Goal: Task Accomplishment & Management: Complete application form

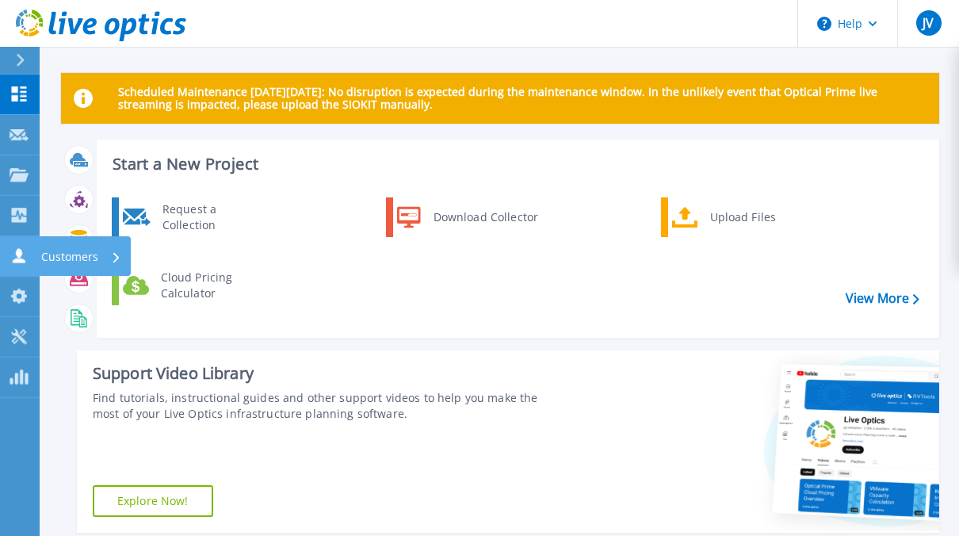
click at [52, 254] on p "Customers" at bounding box center [69, 256] width 57 height 41
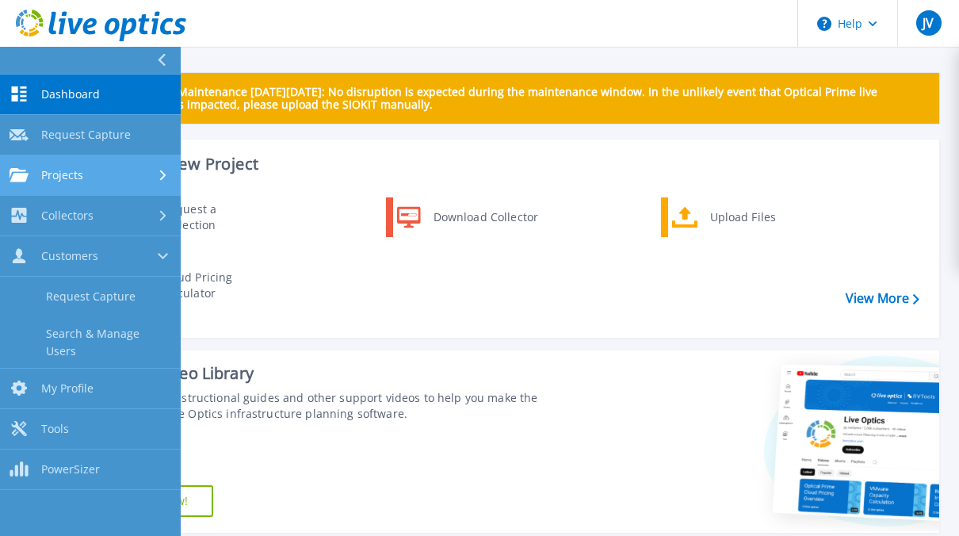
click at [81, 173] on span "Projects" at bounding box center [62, 175] width 42 height 14
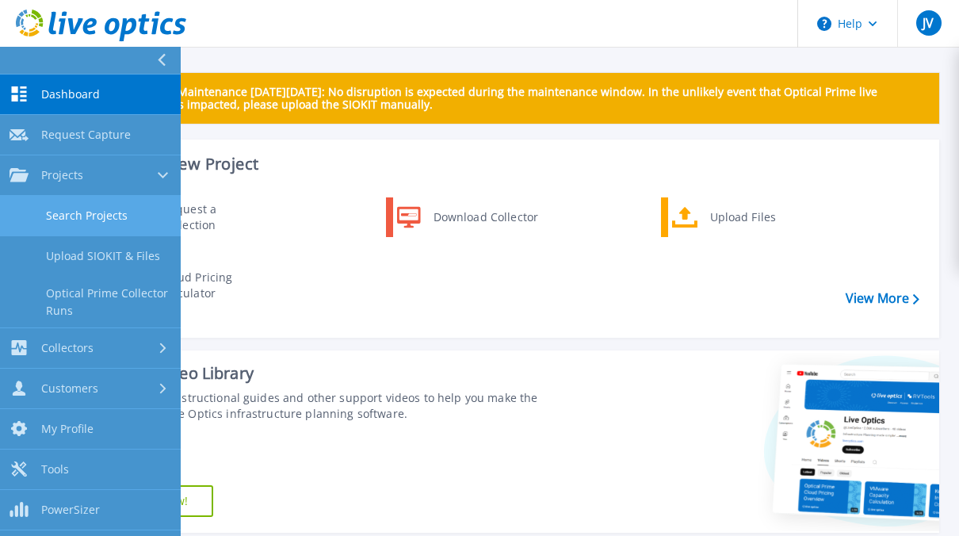
click at [86, 214] on link "Search Projects" at bounding box center [90, 216] width 181 height 40
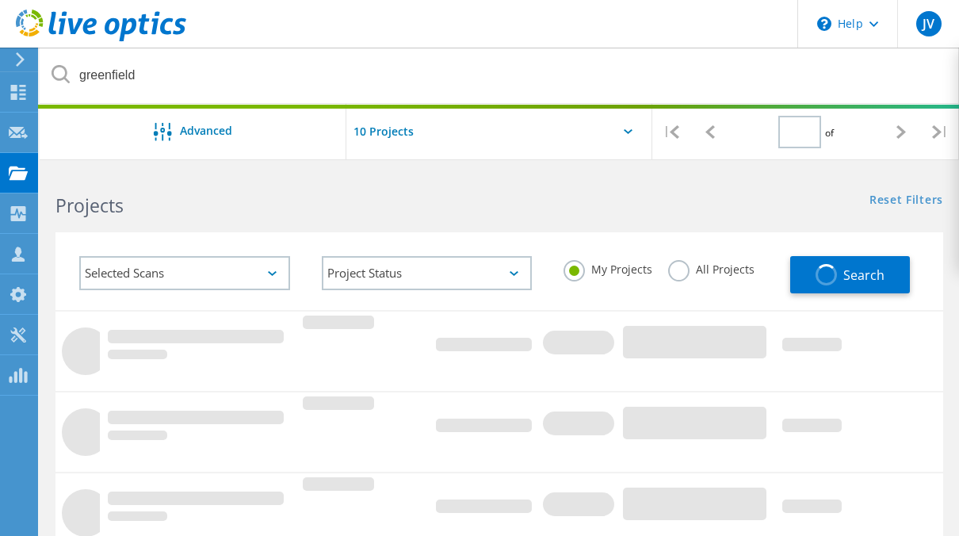
type input "1"
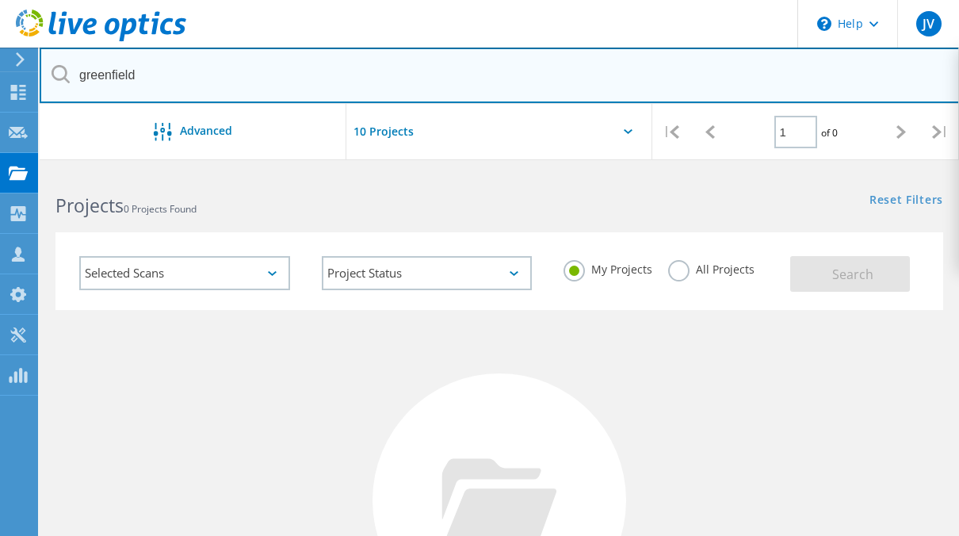
click at [293, 67] on input "greenfield" at bounding box center [500, 75] width 920 height 55
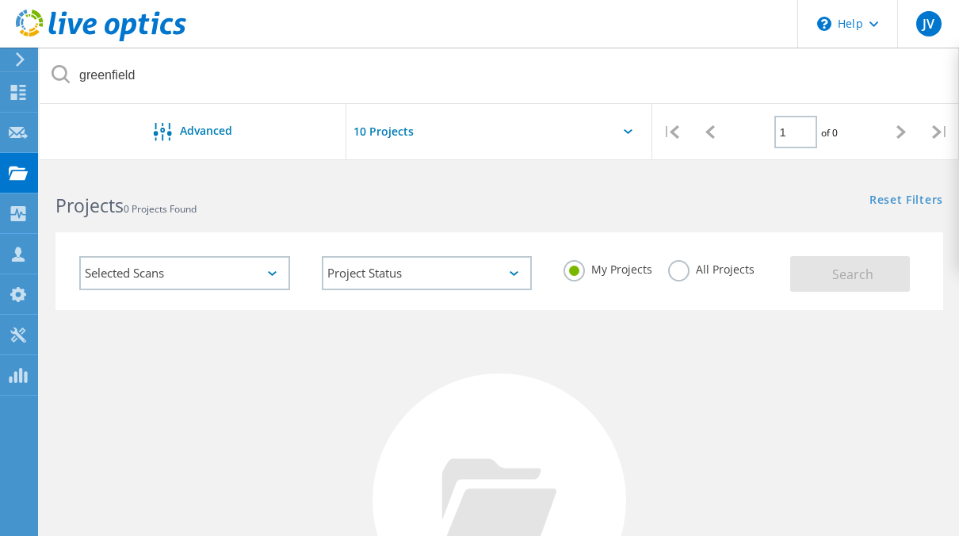
click at [404, 131] on input "text" at bounding box center [425, 131] width 159 height 55
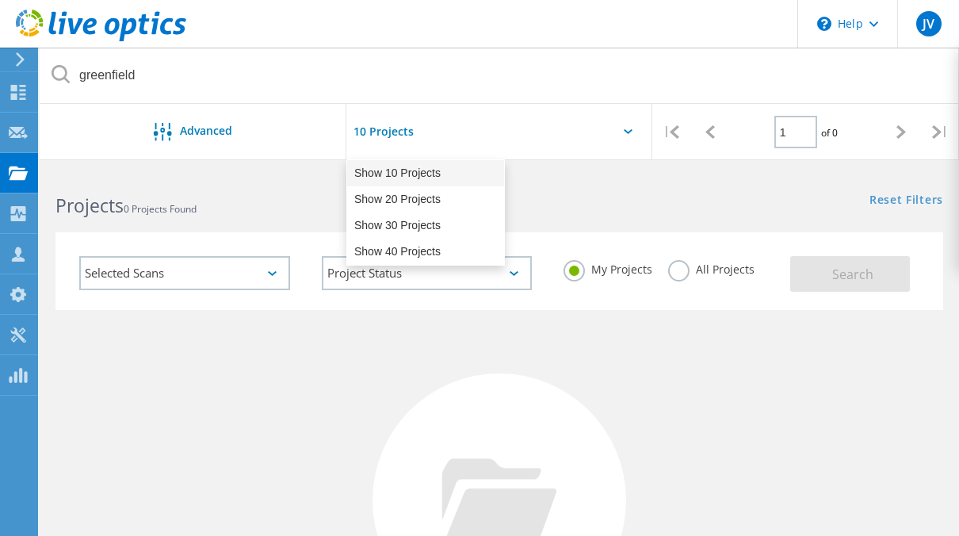
click at [407, 177] on div "Show 10 Projects" at bounding box center [425, 173] width 157 height 26
type input "Show 10 Projects"
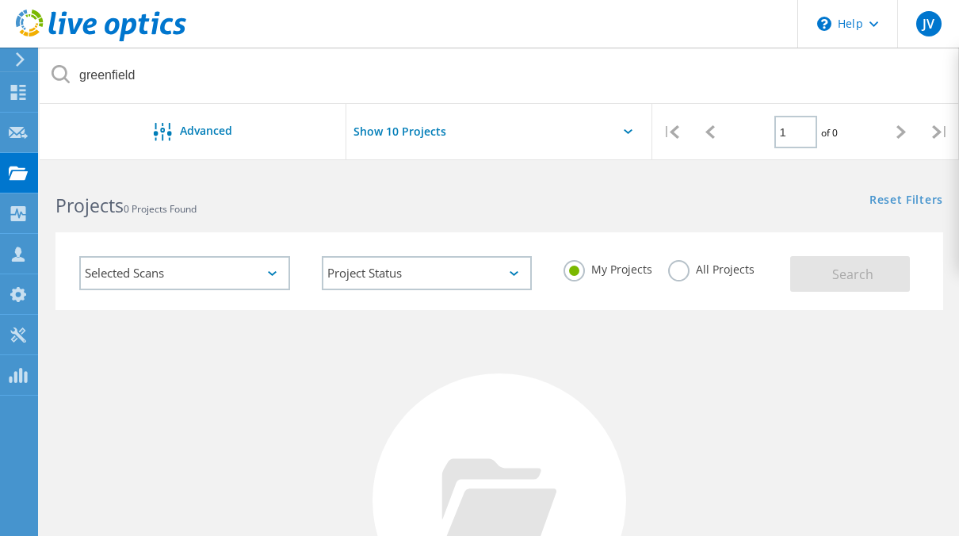
click at [268, 276] on div "Selected Scans" at bounding box center [184, 273] width 211 height 34
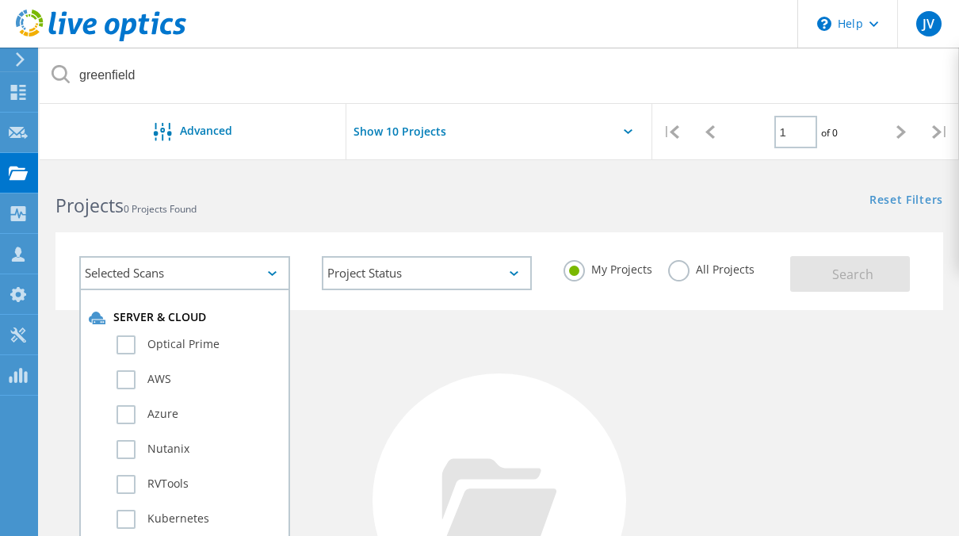
click at [268, 276] on div "Selected Scans" at bounding box center [184, 273] width 211 height 34
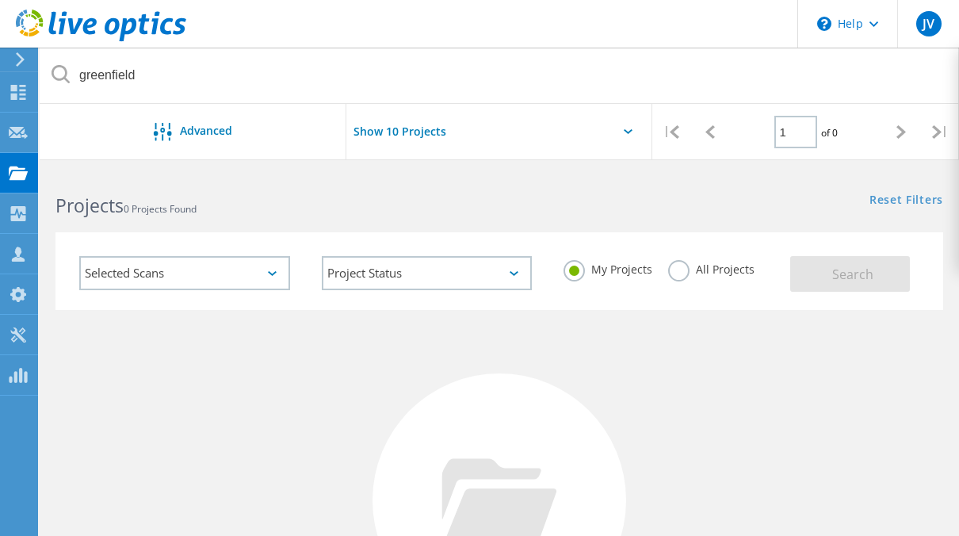
click at [681, 263] on label "All Projects" at bounding box center [711, 267] width 86 height 15
click at [0, 0] on input "All Projects" at bounding box center [0, 0] width 0 height 0
click at [855, 268] on span "Search" at bounding box center [852, 274] width 41 height 17
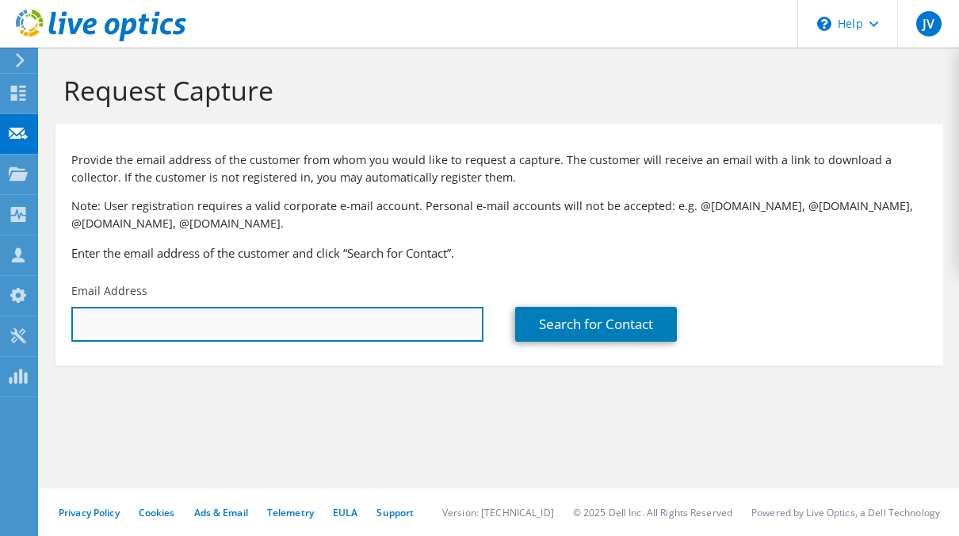
click at [288, 322] on input "text" at bounding box center [277, 324] width 412 height 35
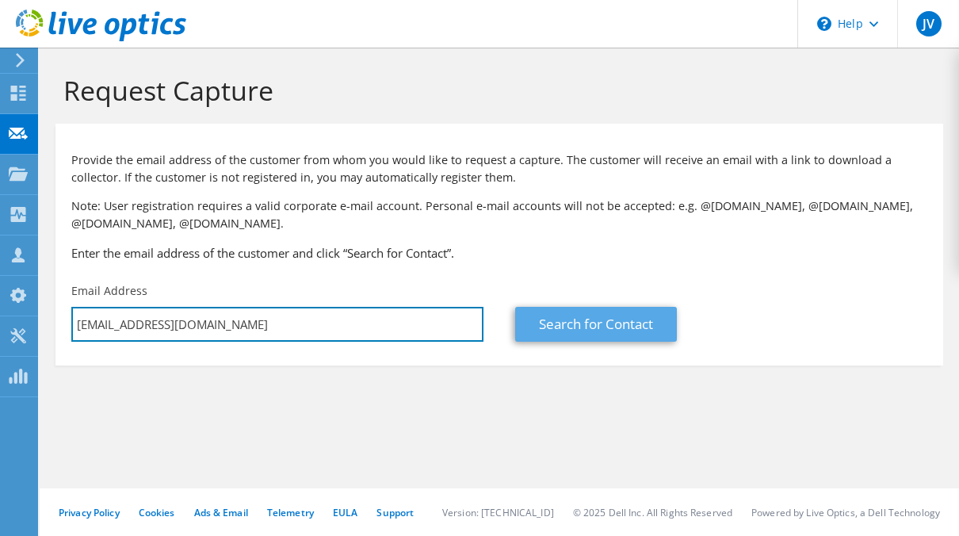
type input "hillj@gcc.mass.edu"
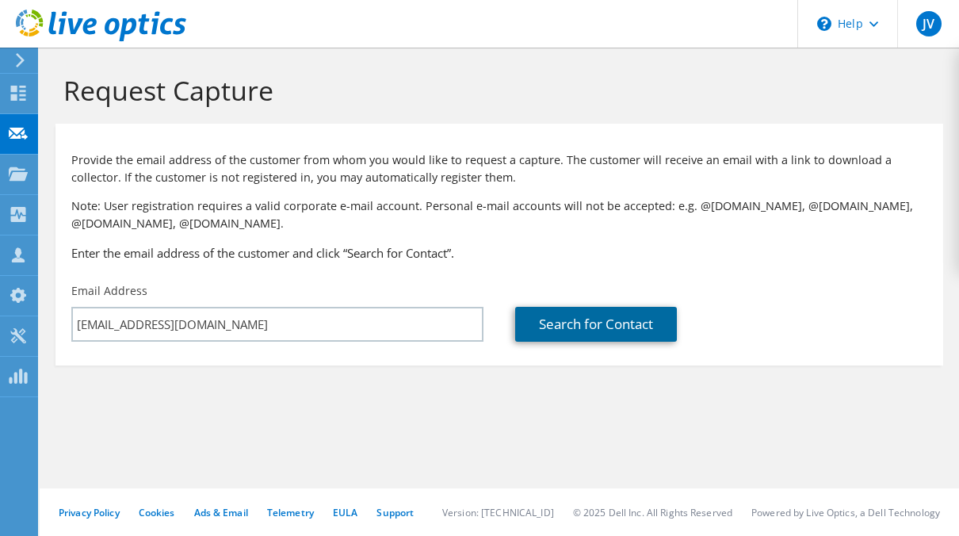
click at [560, 320] on link "Search for Contact" at bounding box center [596, 324] width 162 height 35
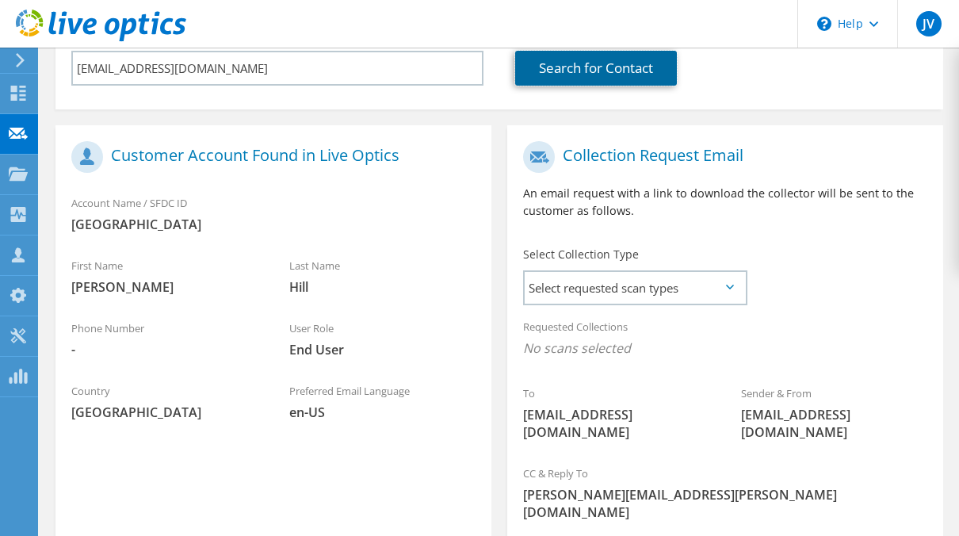
scroll to position [263, 0]
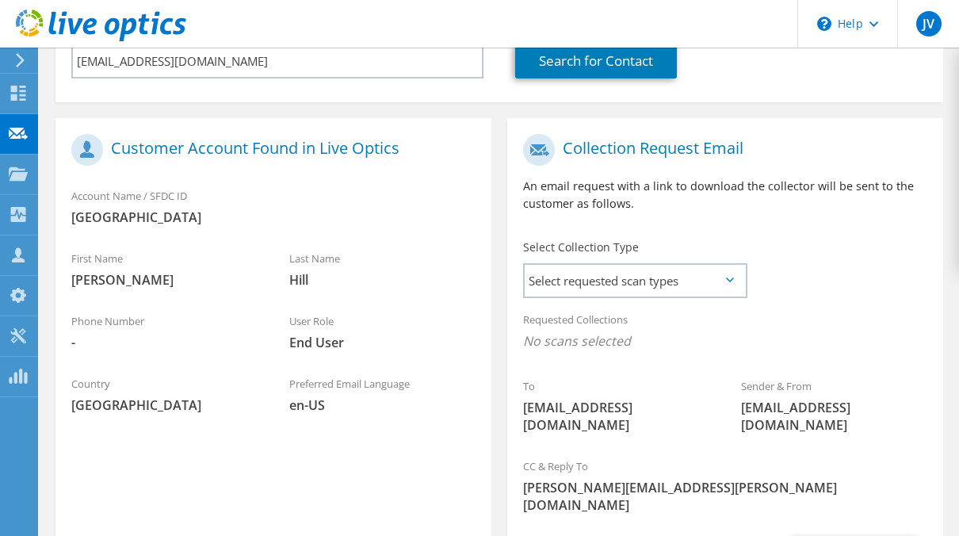
click at [731, 279] on icon at bounding box center [730, 279] width 8 height 5
click at [725, 276] on span "Select requested scan types" at bounding box center [635, 281] width 220 height 32
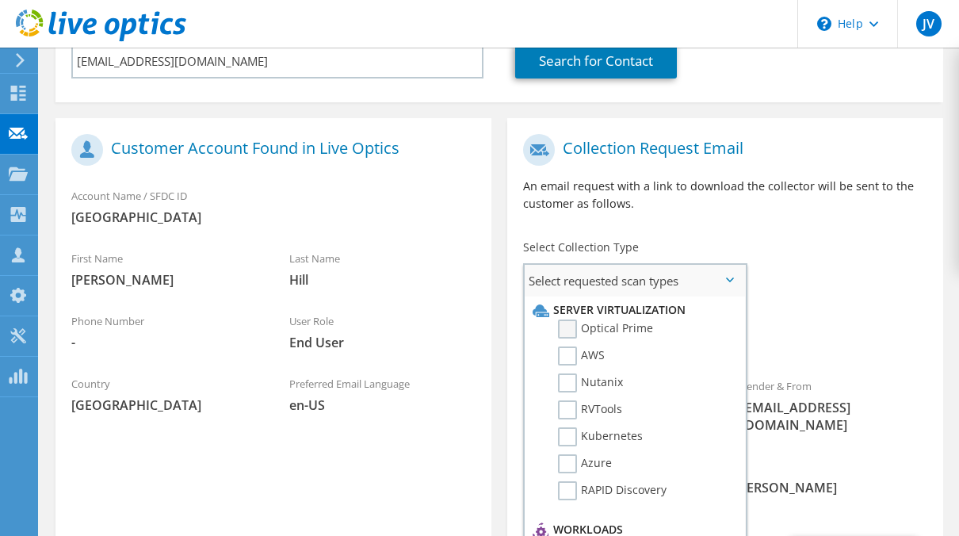
click at [564, 328] on label "Optical Prime" at bounding box center [605, 328] width 95 height 19
click at [0, 0] on input "Optical Prime" at bounding box center [0, 0] width 0 height 0
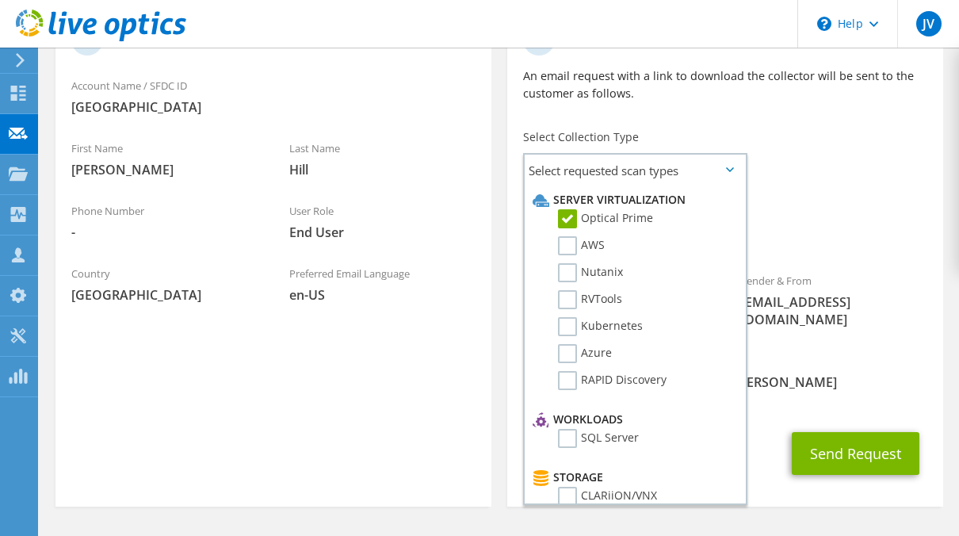
scroll to position [389, 0]
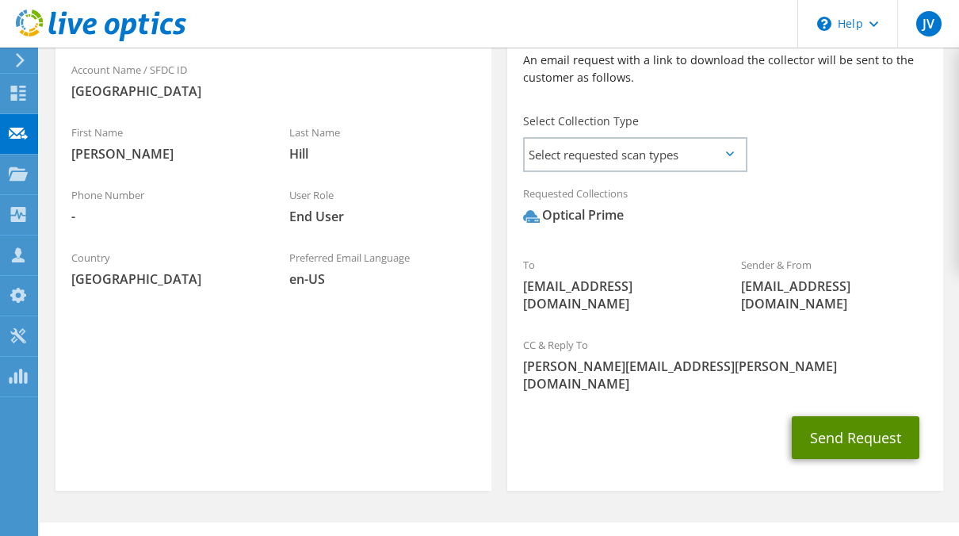
click at [847, 416] on button "Send Request" at bounding box center [856, 437] width 128 height 43
